Goal: Task Accomplishment & Management: Manage account settings

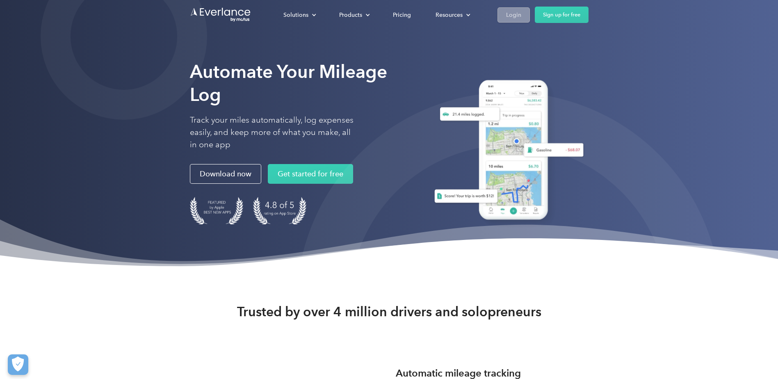
click at [512, 10] on div "Login" at bounding box center [513, 15] width 15 height 10
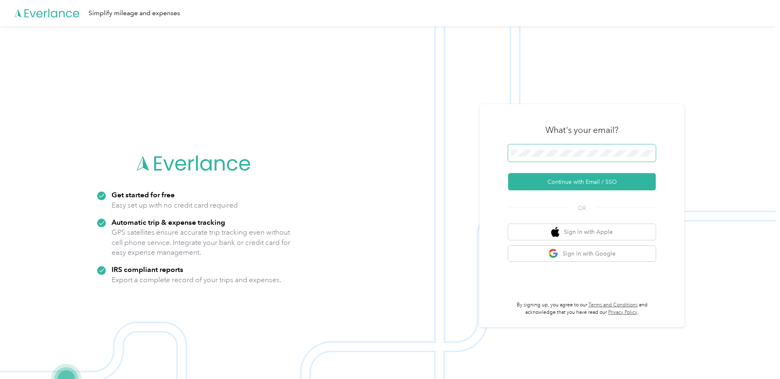
click at [578, 149] on span at bounding box center [582, 152] width 148 height 17
click at [582, 188] on button "Continue with Email / SSO" at bounding box center [582, 181] width 148 height 17
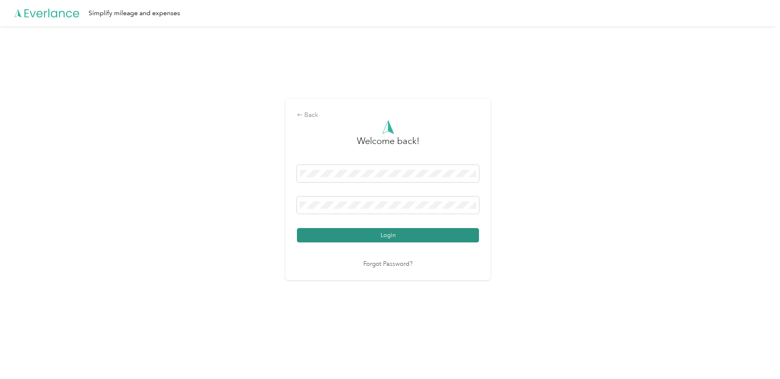
click at [390, 231] on button "Login" at bounding box center [388, 235] width 182 height 14
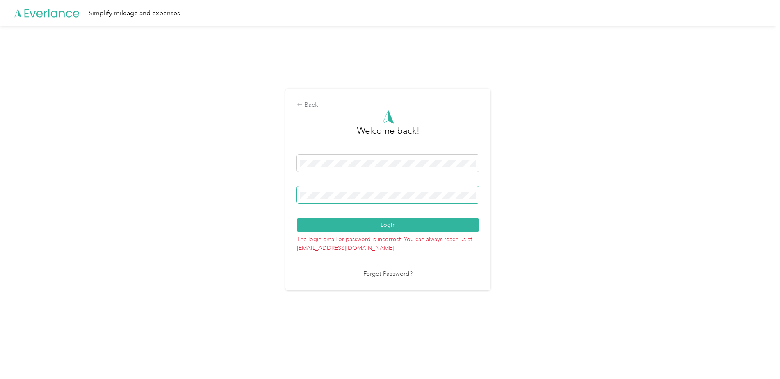
click at [480, 194] on div "Back Welcome back! Login The login email or password is incorrect. You can alwa…" at bounding box center [387, 189] width 205 height 201
click at [250, 186] on div "Back Welcome back! Login The login email or password is incorrect. You can alwa…" at bounding box center [388, 192] width 776 height 333
click at [382, 226] on button "Login" at bounding box center [388, 225] width 182 height 14
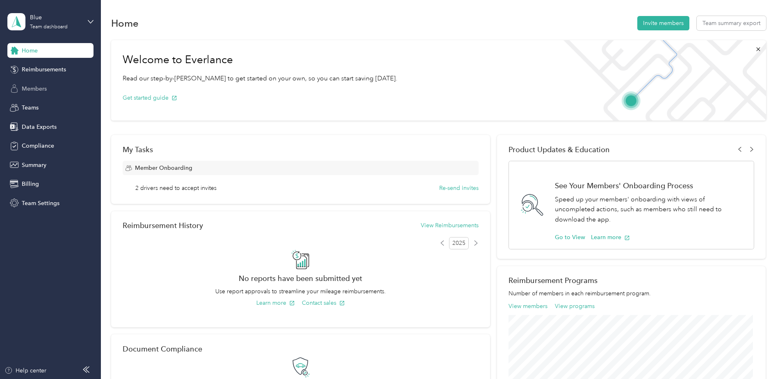
click at [37, 87] on span "Members" at bounding box center [34, 88] width 25 height 9
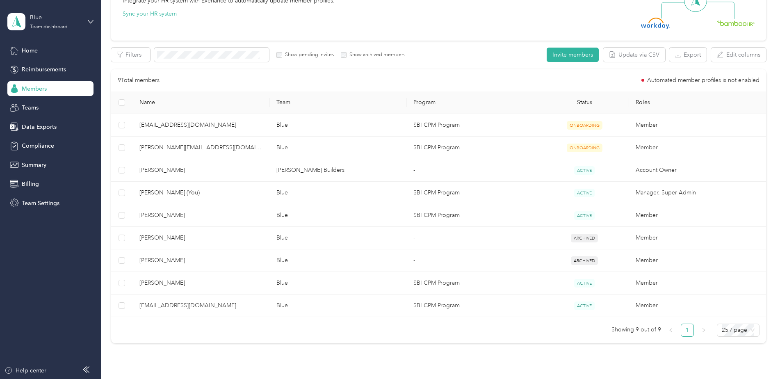
scroll to position [123, 0]
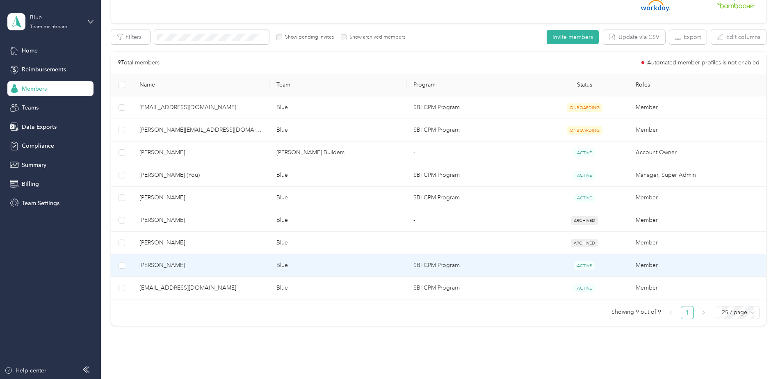
click at [173, 261] on span "[PERSON_NAME]" at bounding box center [201, 265] width 124 height 9
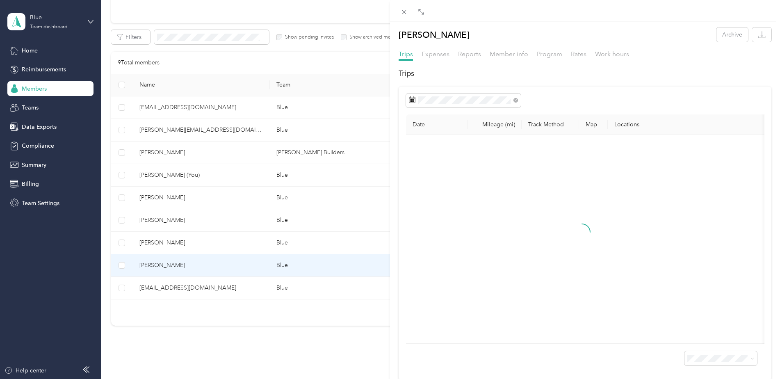
click at [123, 266] on div "[PERSON_NAME] Archive Trips Expenses Reports Member info Program Rates Work hou…" at bounding box center [390, 189] width 780 height 379
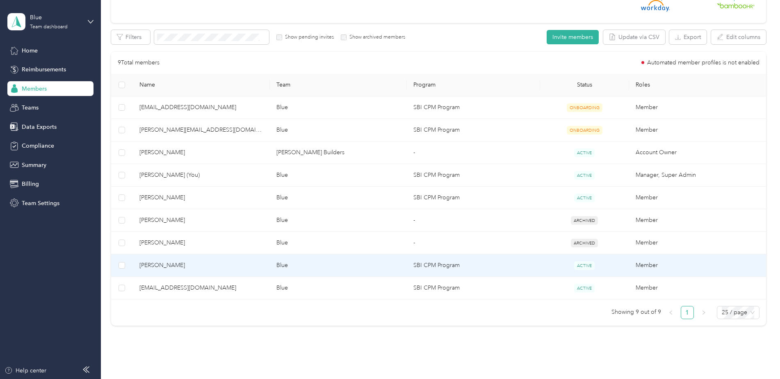
click at [166, 265] on span "[PERSON_NAME]" at bounding box center [201, 265] width 124 height 9
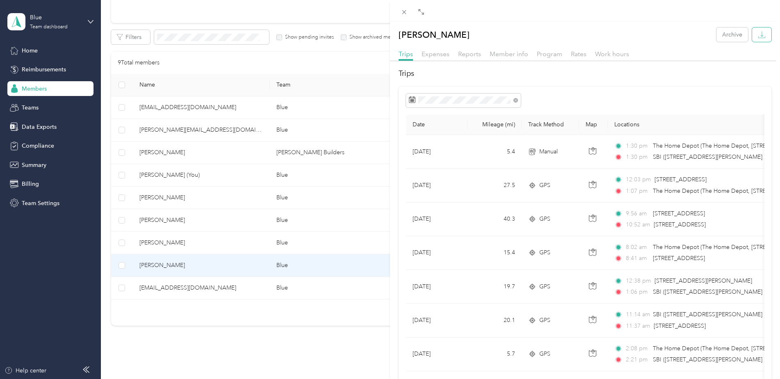
click at [759, 33] on button "button" at bounding box center [761, 34] width 19 height 14
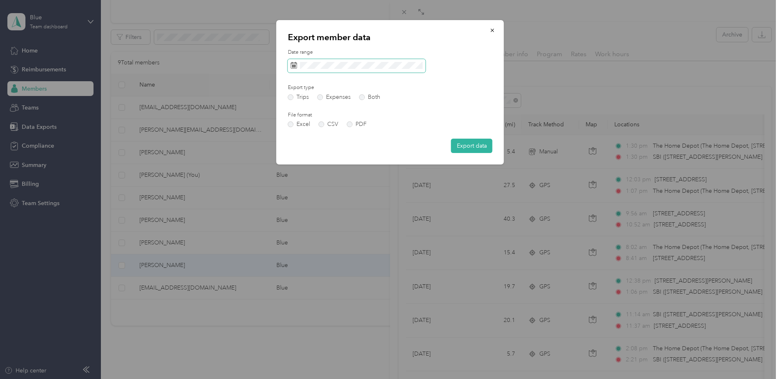
click at [293, 65] on icon at bounding box center [294, 65] width 7 height 7
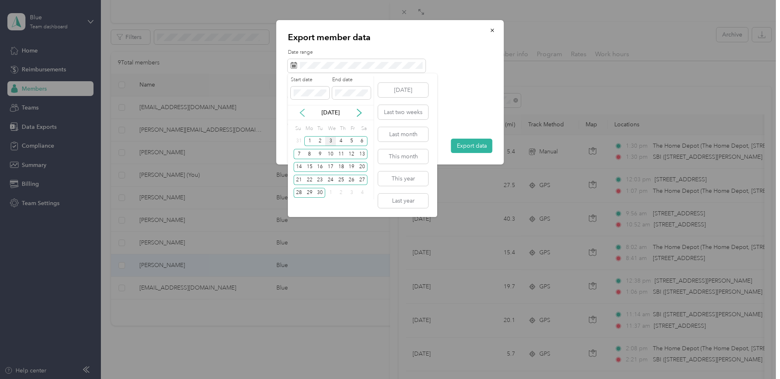
click at [303, 110] on icon at bounding box center [302, 112] width 4 height 7
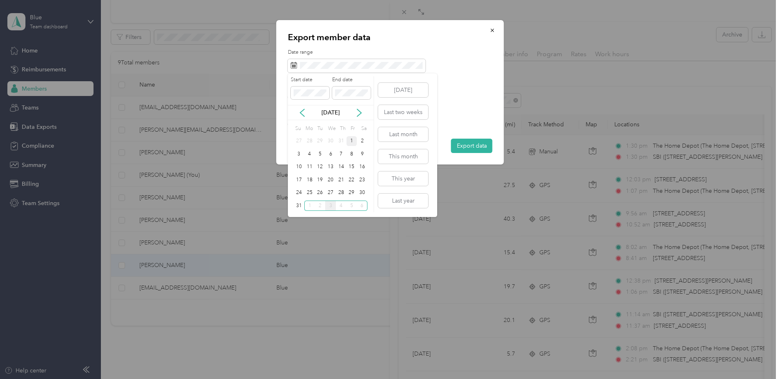
click at [351, 138] on div "1" at bounding box center [351, 141] width 11 height 10
click at [297, 203] on div "31" at bounding box center [299, 205] width 11 height 10
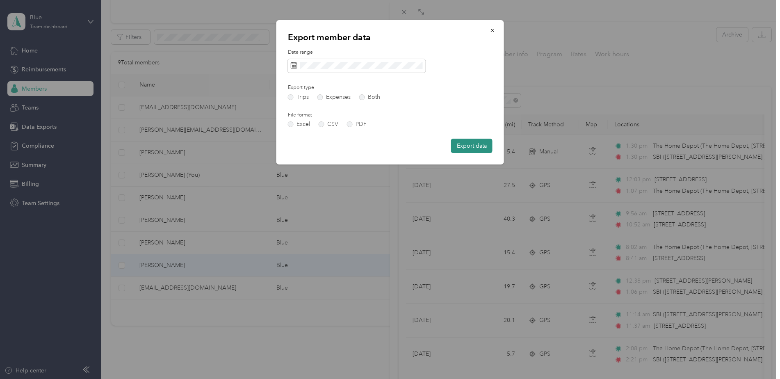
click at [473, 145] on button "Export data" at bounding box center [471, 146] width 41 height 14
